Goal: Transaction & Acquisition: Purchase product/service

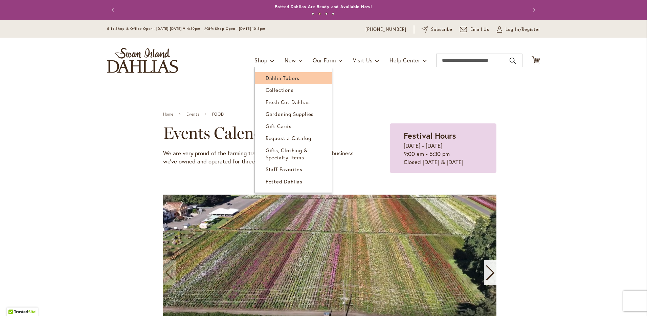
click at [266, 77] on span "Dahlia Tubers" at bounding box center [283, 77] width 34 height 7
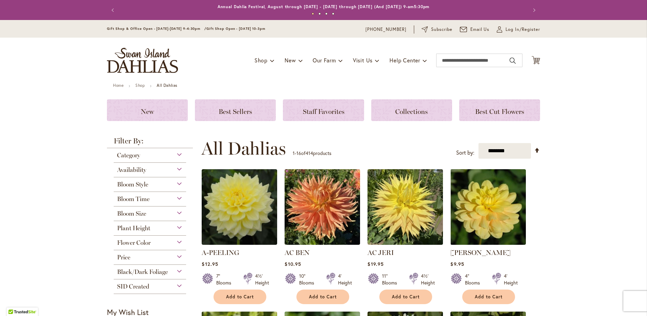
click at [179, 185] on div "Bloom Style" at bounding box center [150, 182] width 72 height 11
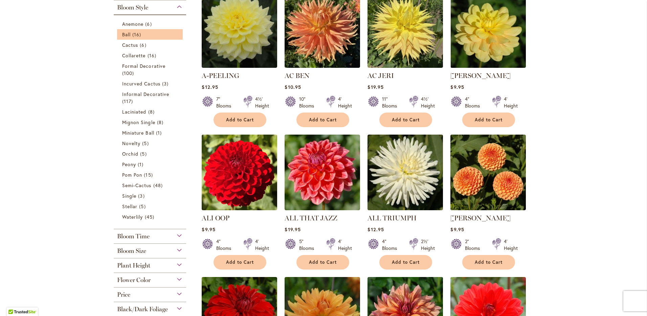
click at [134, 29] on li "Ball 16 items" at bounding box center [150, 34] width 66 height 10
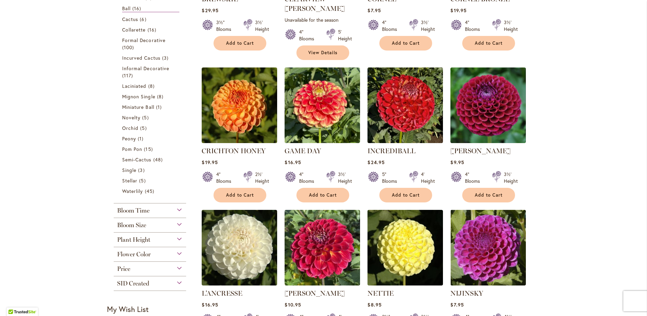
scroll to position [237, 0]
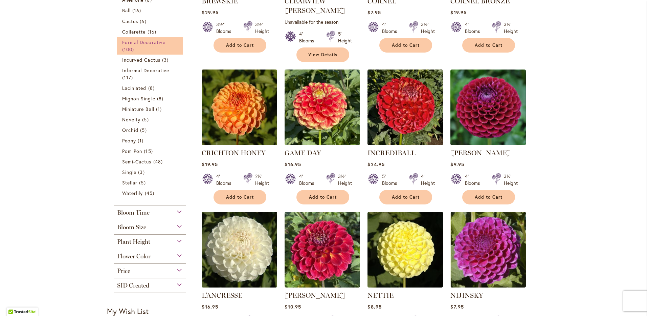
click at [135, 39] on span "Formal Decorative" at bounding box center [143, 42] width 43 height 6
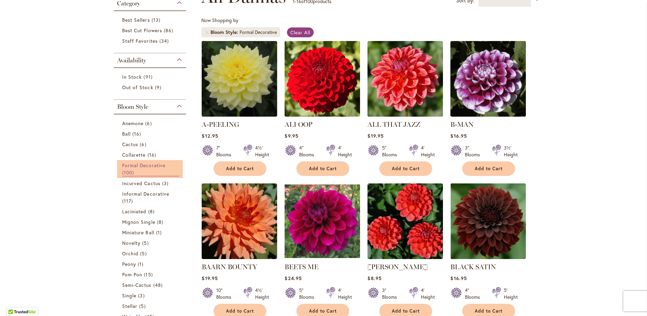
scroll to position [102, 0]
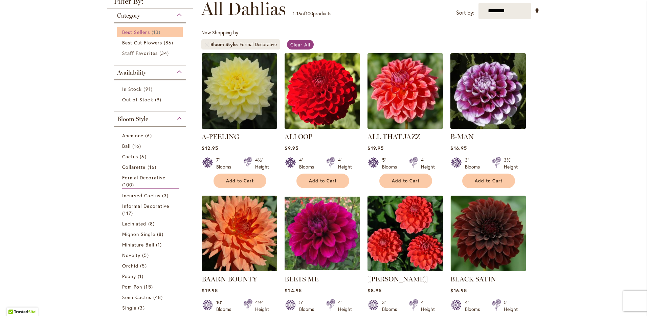
click at [141, 35] on link "Best Sellers 13 items" at bounding box center [150, 31] width 57 height 7
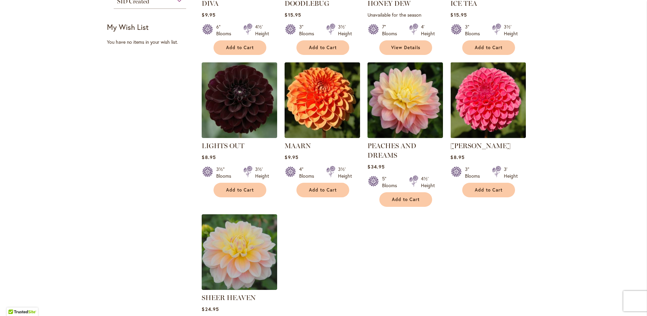
scroll to position [406, 0]
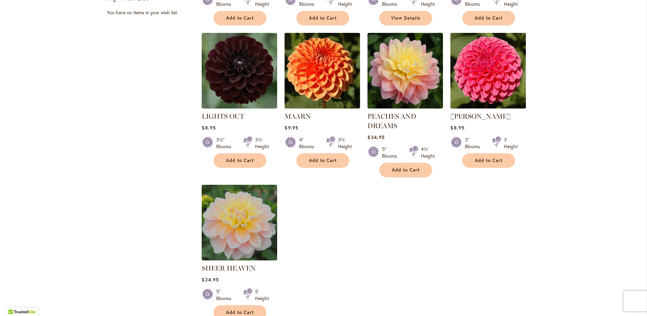
click at [486, 86] on img at bounding box center [488, 70] width 79 height 79
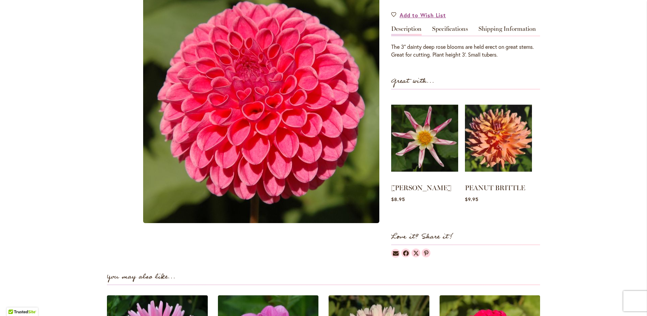
scroll to position [169, 0]
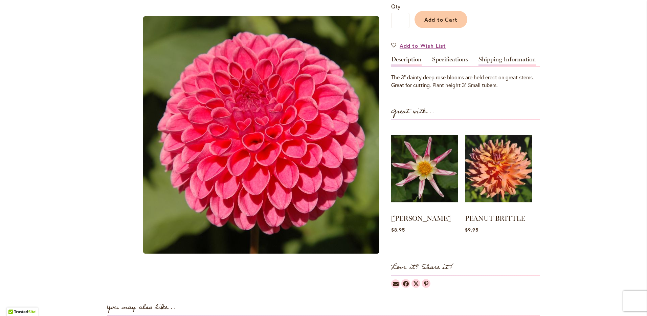
click at [493, 60] on link "Shipping Information" at bounding box center [508, 61] width 58 height 10
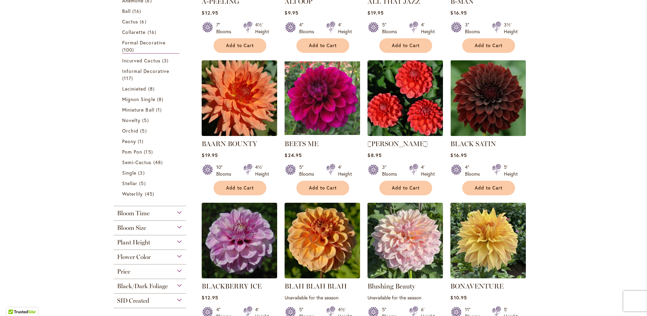
scroll to position [237, 0]
click at [124, 137] on span "Peony" at bounding box center [129, 140] width 14 height 6
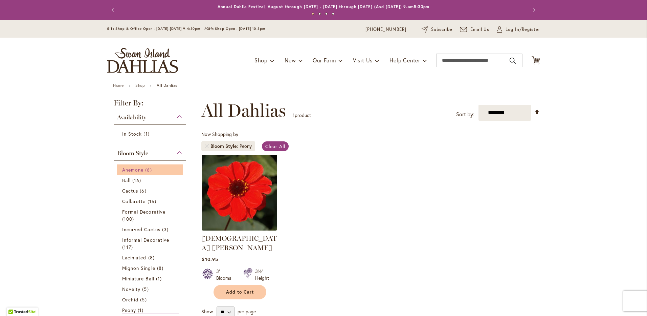
click at [131, 170] on span "Anemone" at bounding box center [132, 169] width 21 height 6
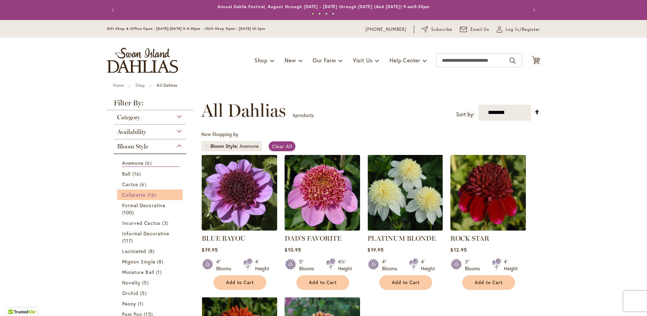
click at [135, 196] on span "Collarette" at bounding box center [134, 194] width 24 height 6
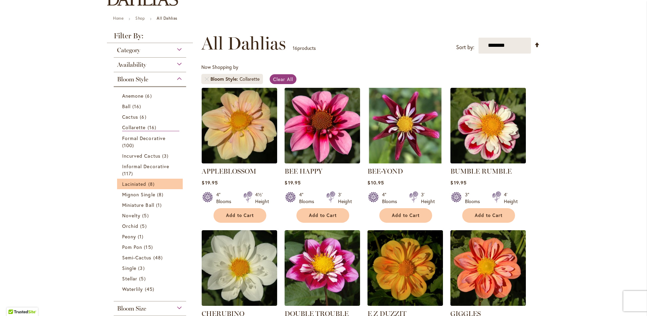
scroll to position [68, 0]
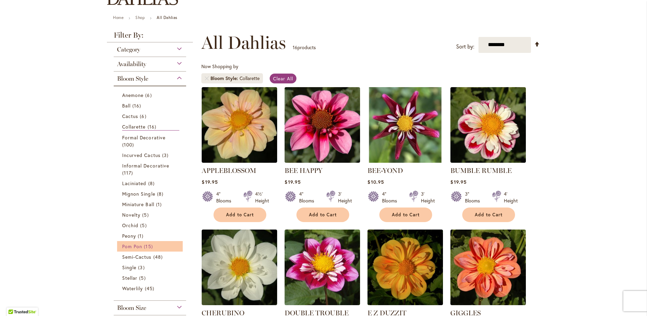
click at [133, 243] on span "Pom Pon" at bounding box center [132, 246] width 20 height 6
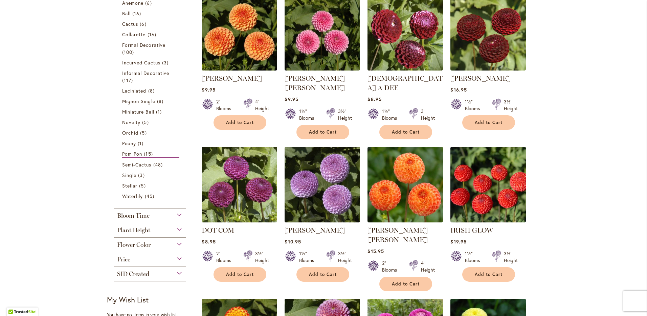
scroll to position [135, 0]
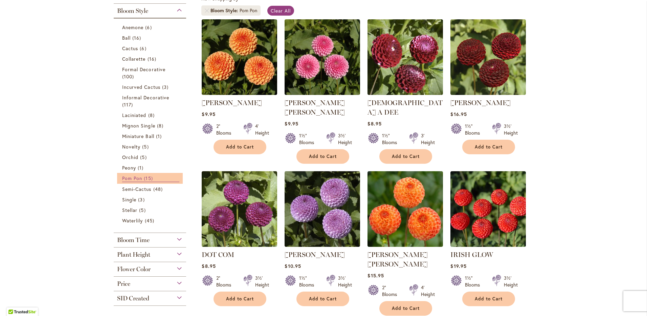
click at [128, 175] on span "Pom Pon" at bounding box center [132, 178] width 20 height 6
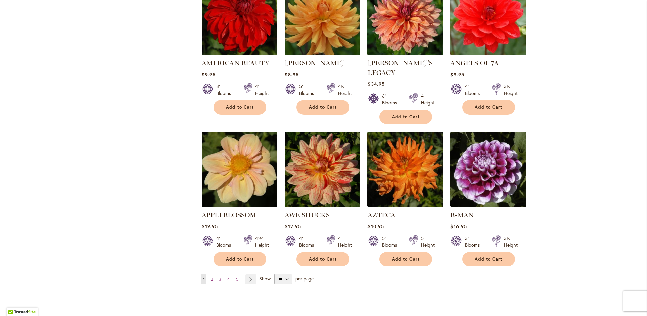
scroll to position [474, 0]
